Goal: Transaction & Acquisition: Obtain resource

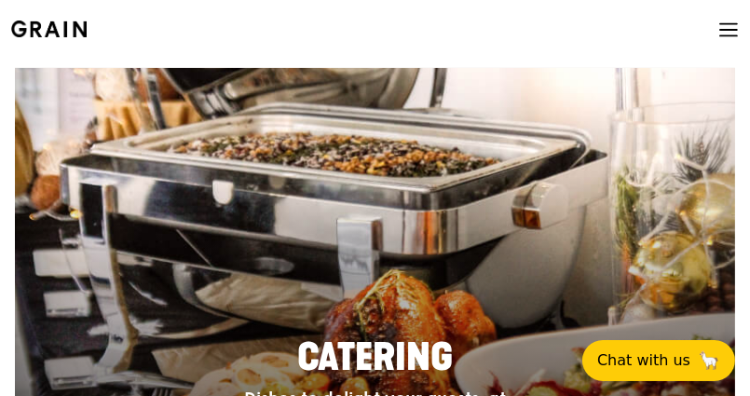
scroll to position [1769, 0]
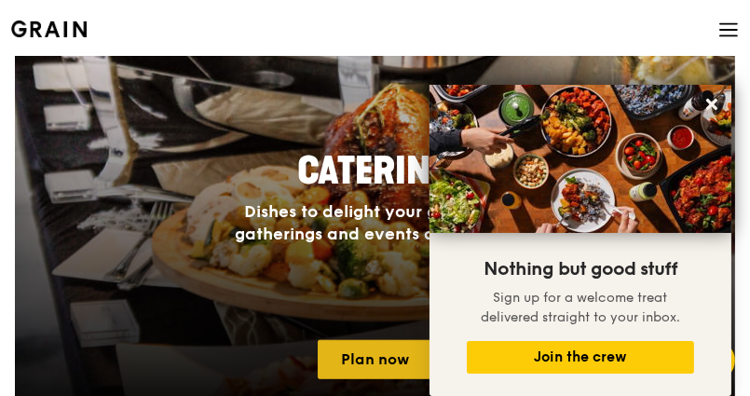
click at [379, 362] on link "Plan now" at bounding box center [375, 359] width 115 height 39
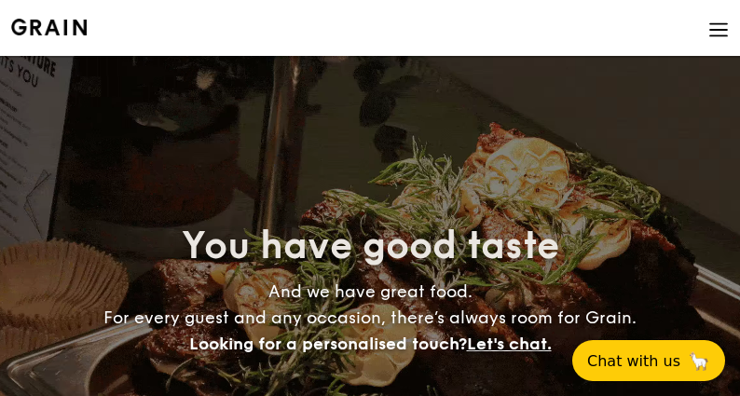
select select
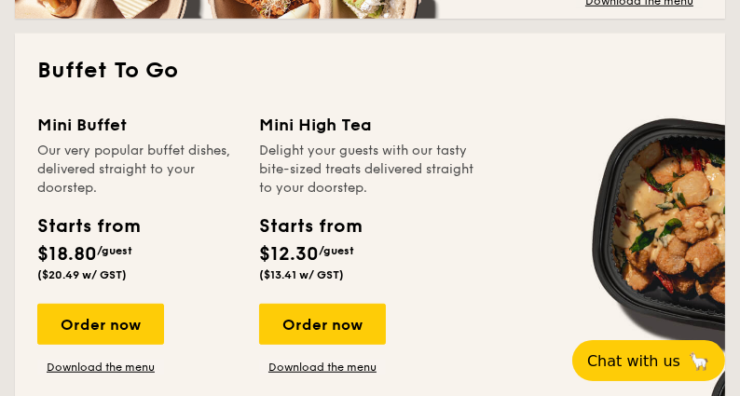
scroll to position [1303, 0]
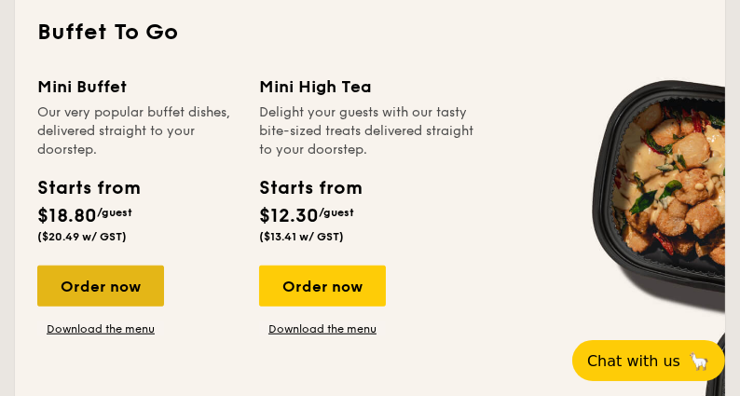
click at [87, 281] on div "Order now" at bounding box center [100, 286] width 127 height 41
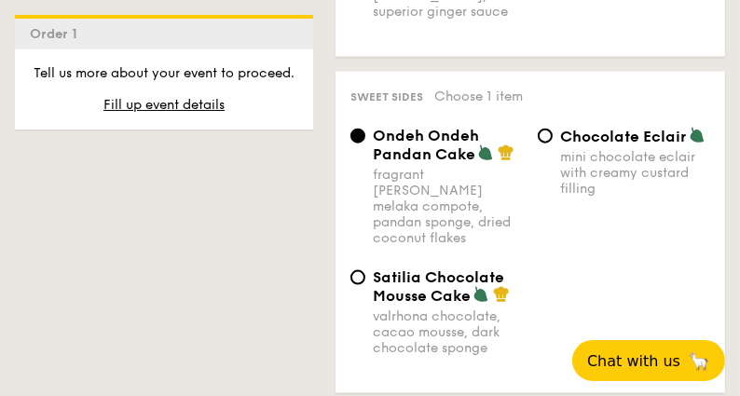
scroll to position [2489, 0]
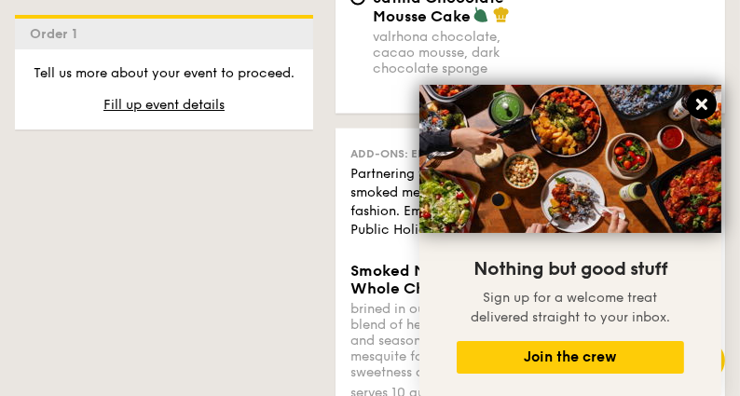
click at [693, 104] on icon at bounding box center [701, 104] width 17 height 17
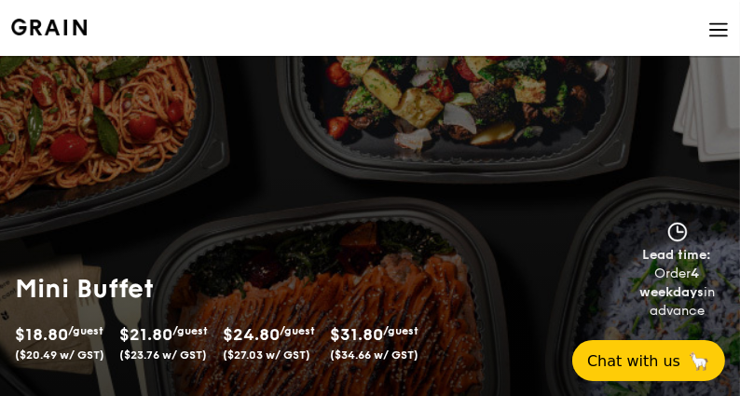
scroll to position [279, 0]
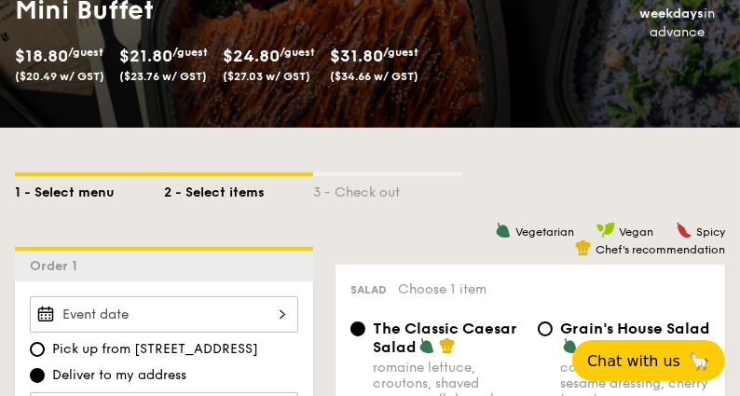
click at [48, 190] on div "1 - Select menu" at bounding box center [89, 189] width 149 height 26
select select
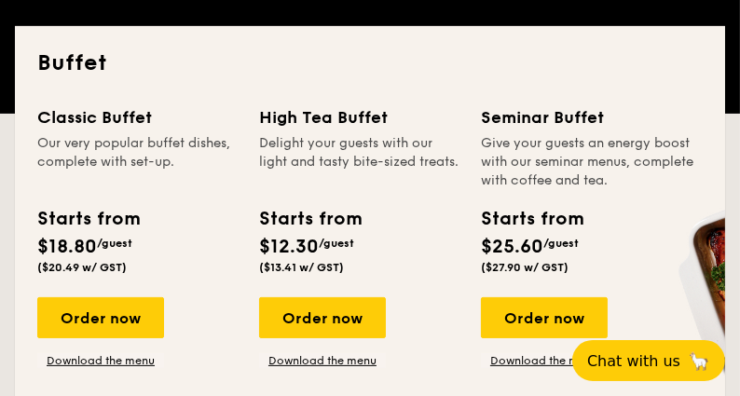
scroll to position [465, 0]
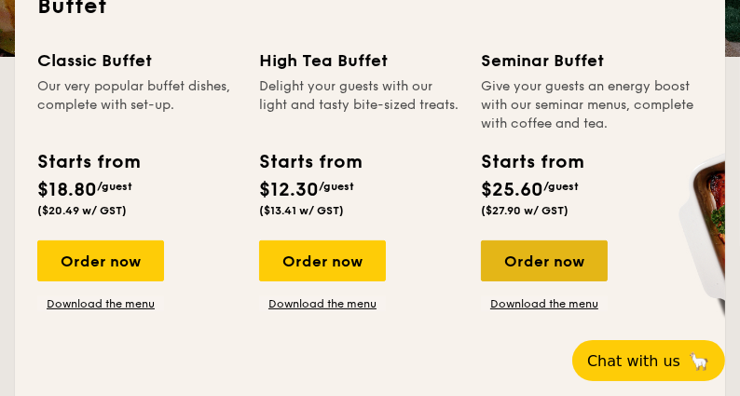
click at [552, 254] on div "Order now" at bounding box center [544, 260] width 127 height 41
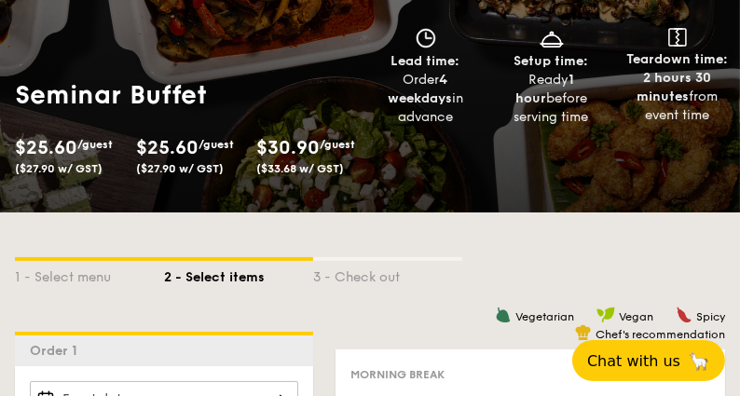
scroll to position [212, 0]
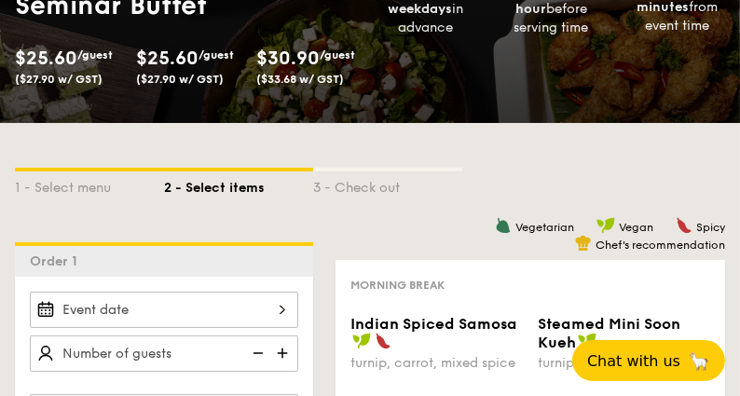
scroll to position [465, 0]
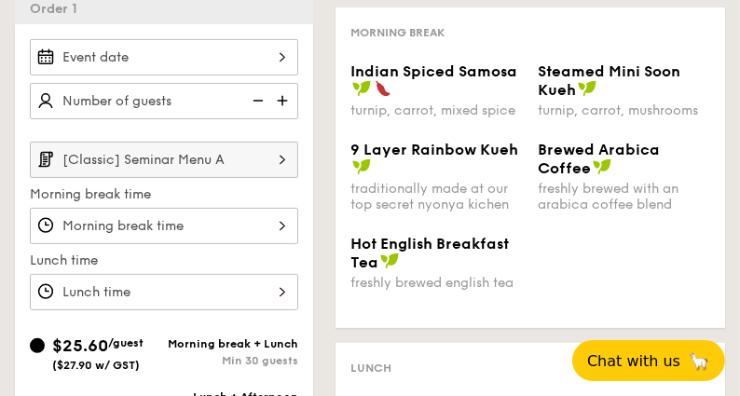
select select
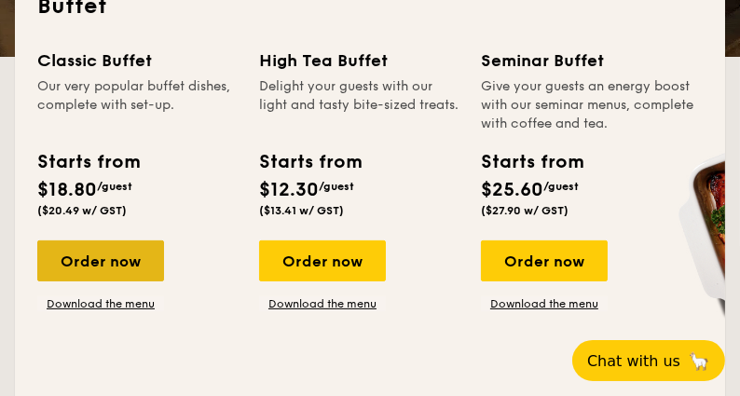
click at [113, 252] on div "Order now" at bounding box center [100, 260] width 127 height 41
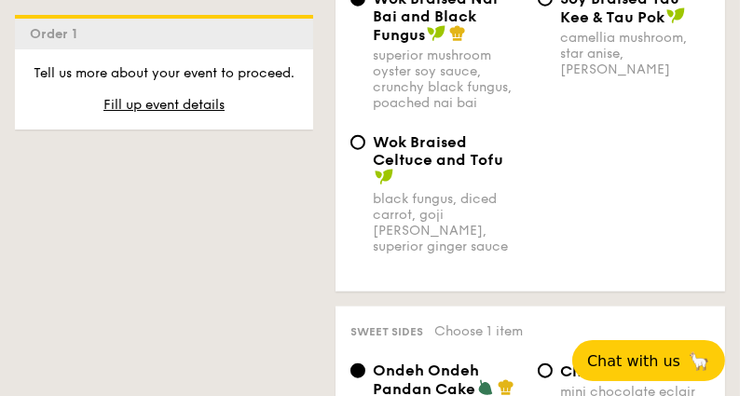
scroll to position [2328, 0]
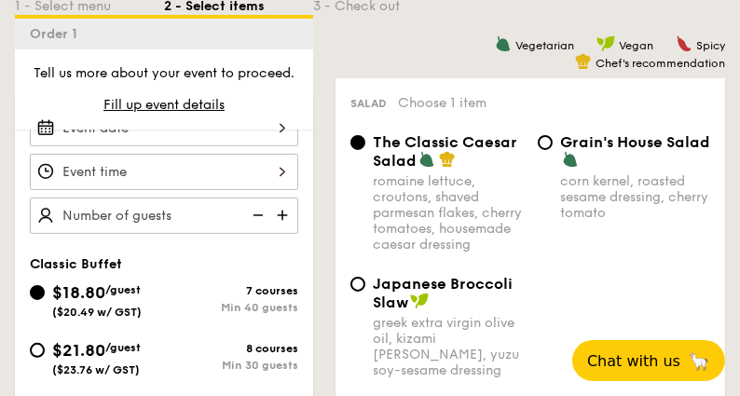
select select
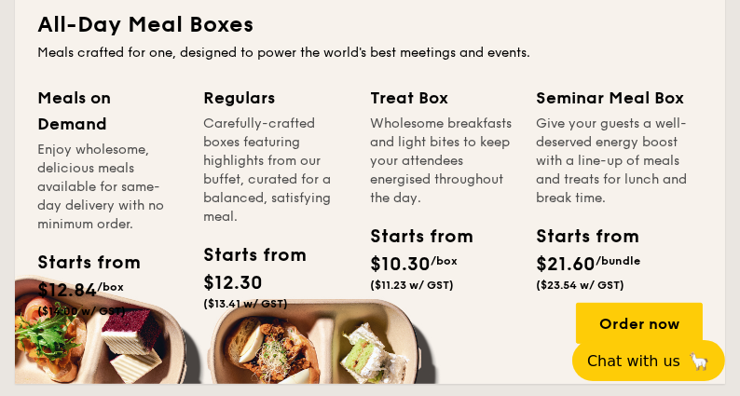
scroll to position [1024, 0]
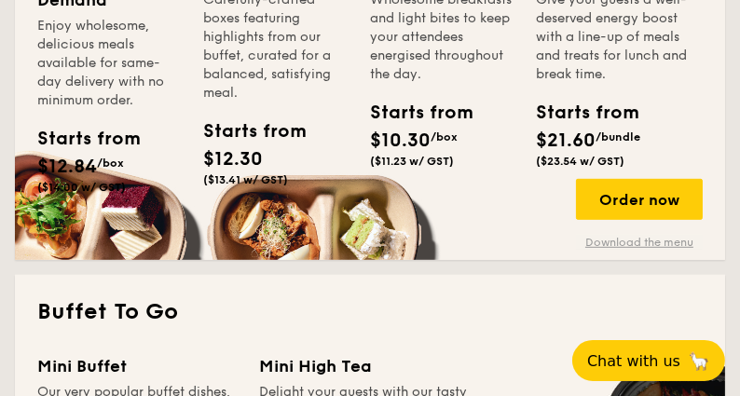
click at [661, 238] on link "Download the menu" at bounding box center [639, 242] width 127 height 15
